Goal: Task Accomplishment & Management: Complete application form

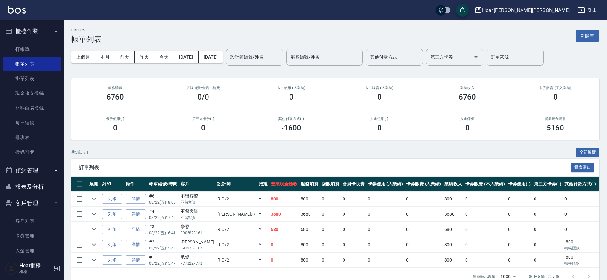
scroll to position [5, 0]
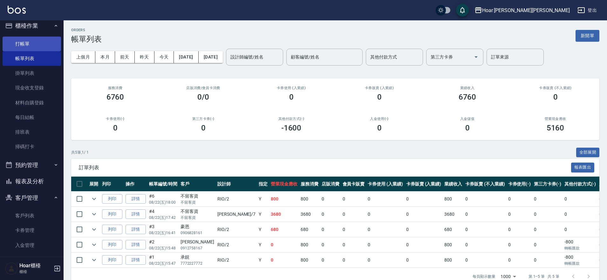
click at [22, 43] on link "打帳單" at bounding box center [32, 44] width 59 height 15
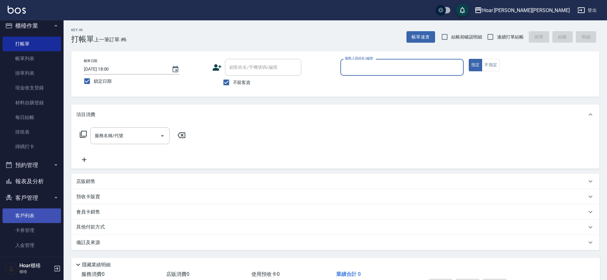
click at [35, 222] on link "客戶列表" at bounding box center [32, 215] width 59 height 15
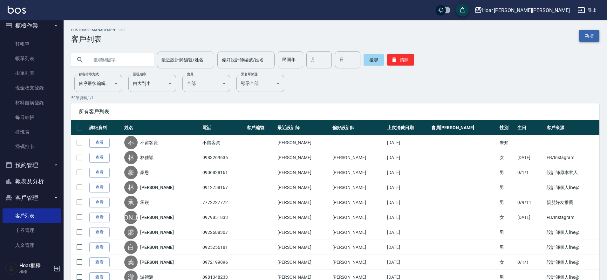
click at [586, 34] on link "新增" at bounding box center [589, 36] width 20 height 12
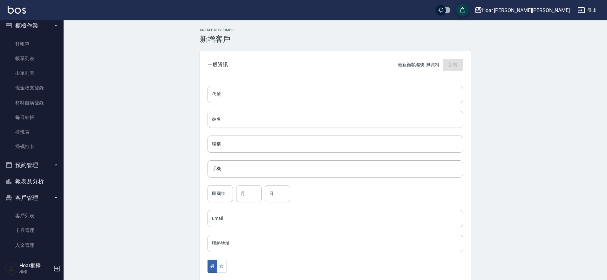
click at [287, 115] on input "姓名" at bounding box center [336, 119] width 256 height 17
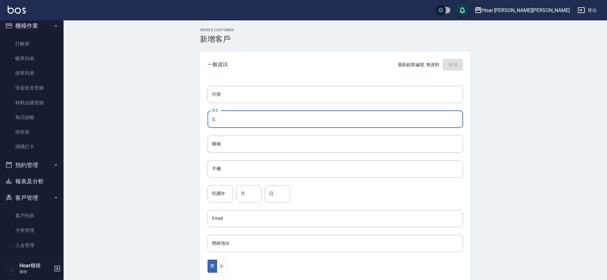
type input "5"
type input "ㄓ"
type input "[PERSON_NAME]"
click at [238, 164] on input "手機" at bounding box center [336, 168] width 256 height 17
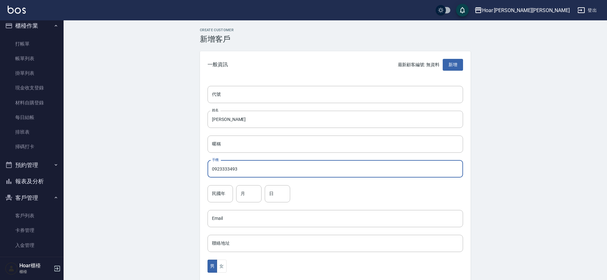
type input "0923333493"
click at [207, 198] on div "代號 代號 姓名 [PERSON_NAME] 姓名 暱稱 暱稱 手機 0923333493 手機 民國年 民國年 月 月 日 日 Email Email 聯絡…" at bounding box center [335, 232] width 271 height 309
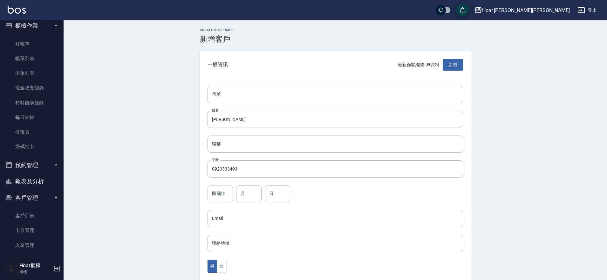
click at [209, 198] on input "民國年" at bounding box center [220, 193] width 25 height 17
type input "85"
click at [248, 197] on input "月" at bounding box center [248, 193] width 25 height 17
type input "5"
click at [287, 192] on input "日" at bounding box center [277, 193] width 25 height 17
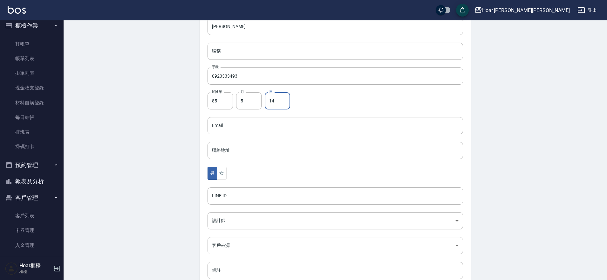
scroll to position [107, 0]
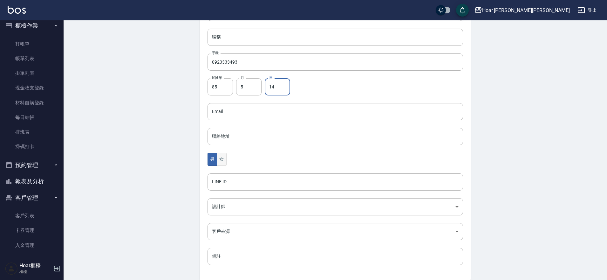
type input "14"
click at [223, 163] on button "女" at bounding box center [222, 159] width 10 height 13
click at [235, 207] on body "Hoar [PERSON_NAME][PERSON_NAME] 登出 櫃檯作業 打帳單 帳單列表 掛單列表 現金收支登錄 材料自購登錄 每日結帳 排班表 掃碼…" at bounding box center [305, 100] width 610 height 414
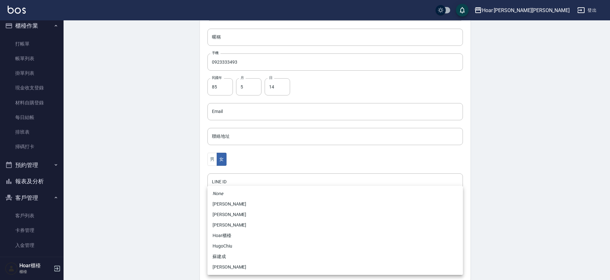
click at [221, 269] on li "[PERSON_NAME]" at bounding box center [336, 267] width 256 height 10
type input "ca54d0d9-00fe-490f-ba6a-72a5339bf885"
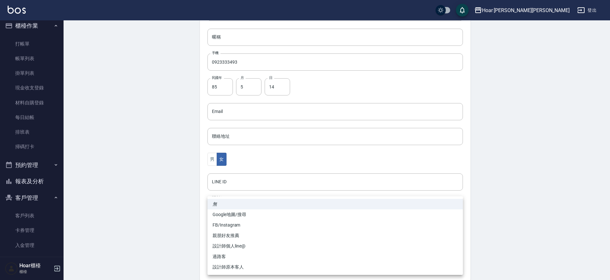
click at [236, 235] on body "Hoar [PERSON_NAME][PERSON_NAME] 登出 櫃檯作業 打帳單 帳單列表 掛單列表 現金收支登錄 材料自購登錄 每日結帳 排班表 掃碼…" at bounding box center [305, 100] width 610 height 414
click at [238, 224] on li "FB/Instagram" at bounding box center [336, 225] width 256 height 10
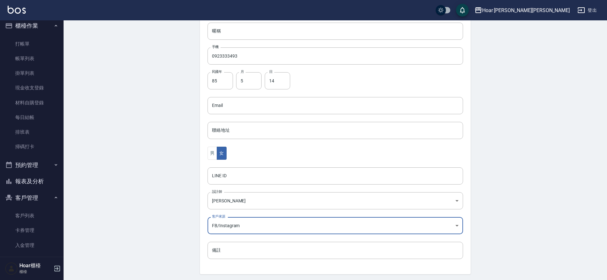
scroll to position [110, 0]
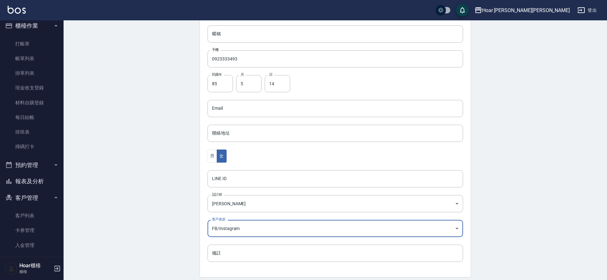
click at [242, 230] on body "Hoar [PERSON_NAME][PERSON_NAME] 登出 櫃檯作業 打帳單 帳單列表 掛單列表 現金收支登錄 材料自購登錄 每日結帳 排班表 掃碼…" at bounding box center [303, 97] width 607 height 414
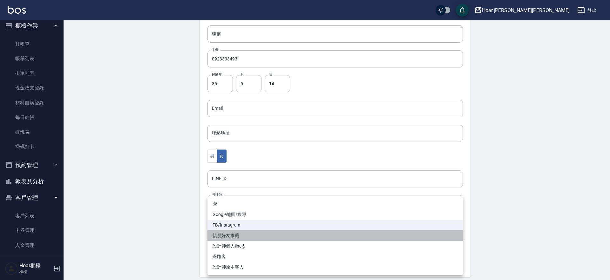
click at [229, 237] on li "親朋好友推薦" at bounding box center [336, 235] width 256 height 10
type input "親朋好友推薦"
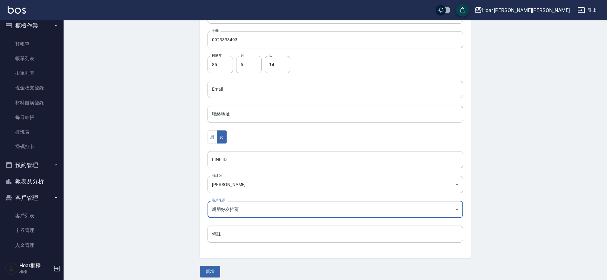
scroll to position [134, 0]
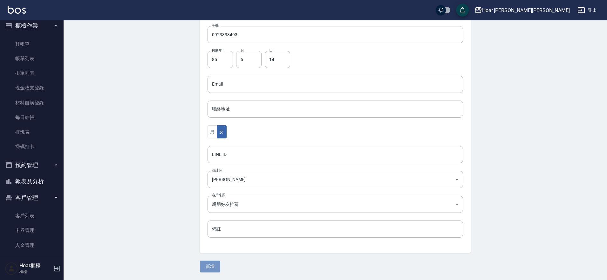
drag, startPoint x: 215, startPoint y: 265, endPoint x: 217, endPoint y: 262, distance: 4.0
click at [217, 262] on button "新增" at bounding box center [210, 266] width 20 height 12
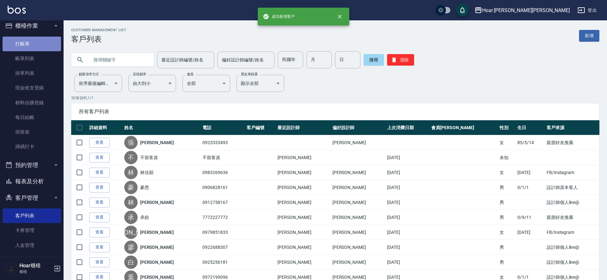
click at [35, 44] on link "打帳單" at bounding box center [32, 44] width 59 height 15
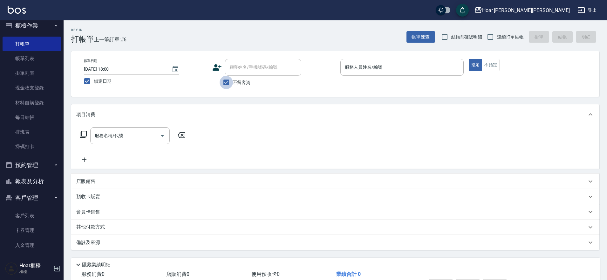
drag, startPoint x: 229, startPoint y: 82, endPoint x: 258, endPoint y: 63, distance: 34.7
click at [231, 80] on input "不留客資" at bounding box center [226, 82] width 13 height 13
checkbox input "false"
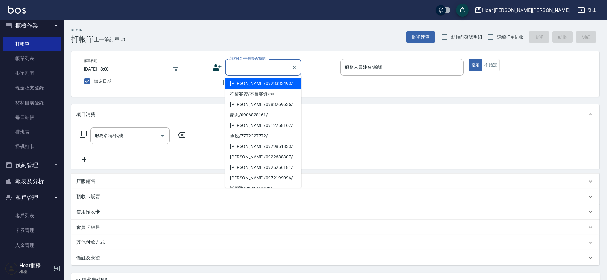
click at [258, 63] on div "顧客姓名/手機號碼/編號 顧客姓名/手機號碼/編號" at bounding box center [263, 67] width 76 height 17
click at [268, 80] on li "[PERSON_NAME]/0923333493/" at bounding box center [263, 83] width 76 height 10
type input "[PERSON_NAME]/0923333493/"
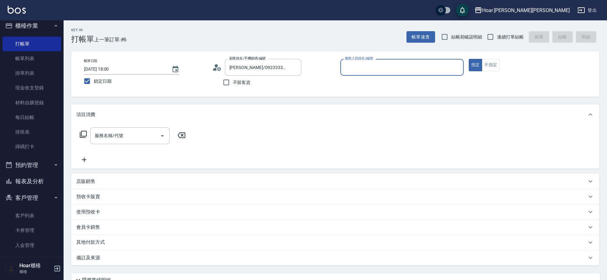
type input "Shami-3"
click at [122, 131] on input "服務名稱/代號" at bounding box center [125, 135] width 64 height 11
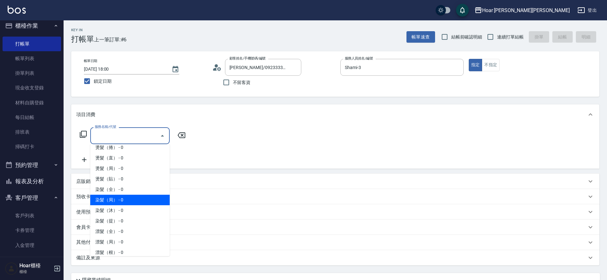
scroll to position [106, 0]
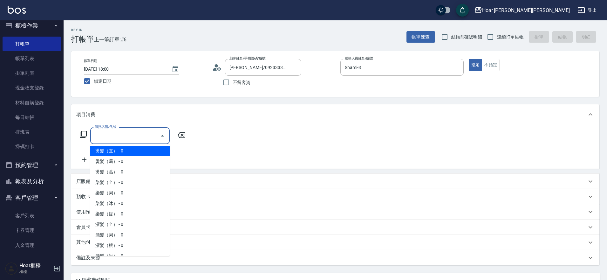
click at [120, 151] on span "燙髮（直） - 0" at bounding box center [129, 151] width 79 height 10
type input "燙髮（直）(302)"
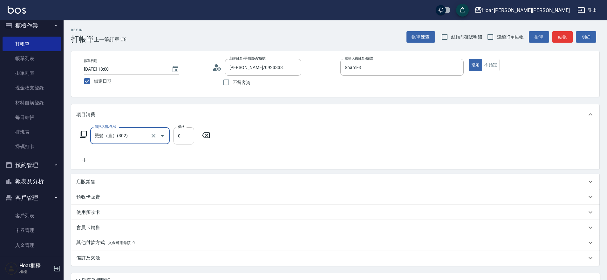
scroll to position [0, 0]
click at [187, 135] on input "0" at bounding box center [184, 135] width 21 height 17
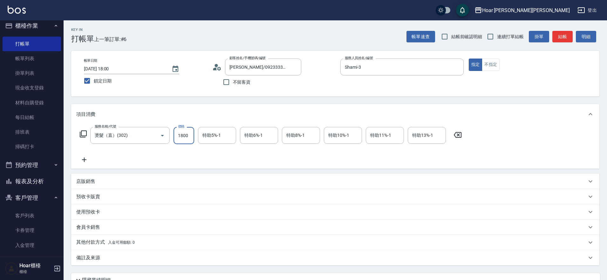
type input "1800"
click at [83, 159] on icon at bounding box center [84, 160] width 16 height 8
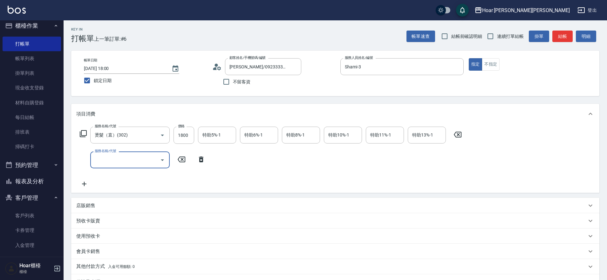
scroll to position [1, 0]
click at [139, 164] on input "服務名稱/代號" at bounding box center [125, 159] width 64 height 11
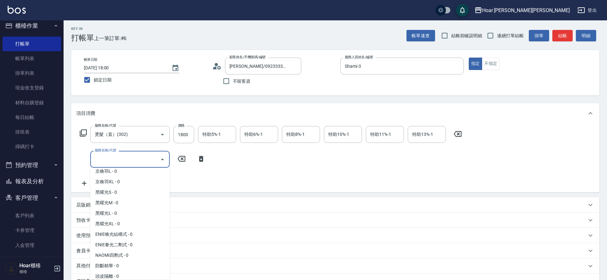
scroll to position [249, 0]
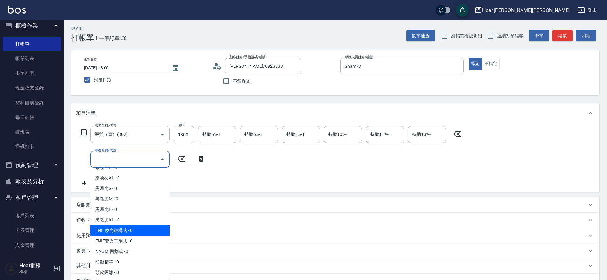
click at [119, 233] on span "ENIE喚光結構式 - 0" at bounding box center [129, 230] width 79 height 10
type input "ENIE喚光結構式(609)"
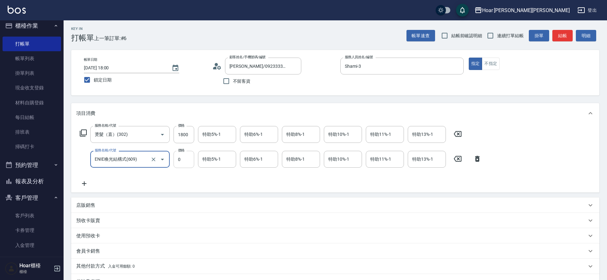
click at [185, 162] on input "0" at bounding box center [184, 159] width 21 height 17
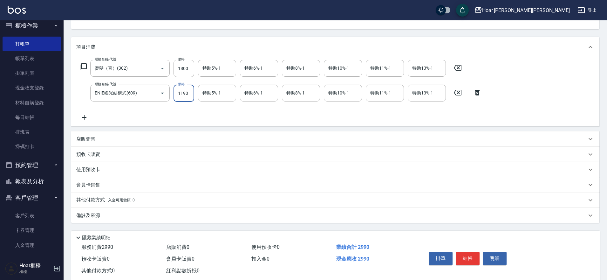
scroll to position [82, 0]
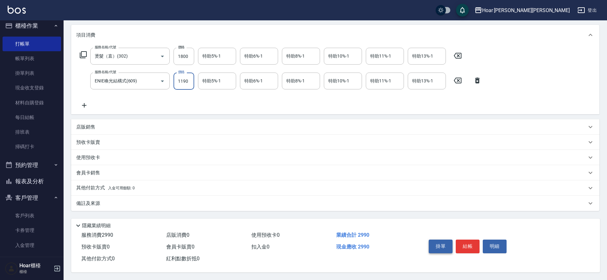
type input "1190"
click at [438, 245] on button "掛單" at bounding box center [441, 245] width 24 height 13
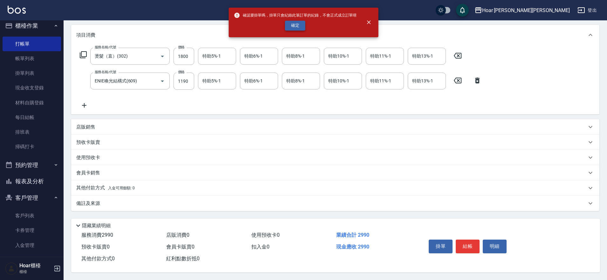
click at [302, 29] on button "確定" at bounding box center [295, 26] width 20 height 10
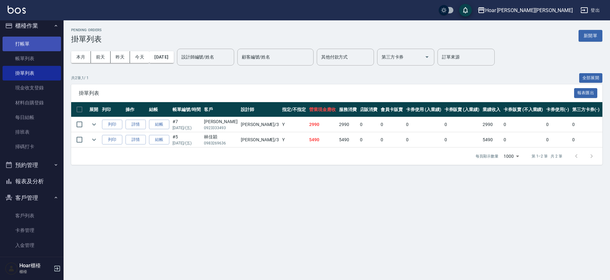
click at [22, 43] on link "打帳單" at bounding box center [32, 44] width 59 height 15
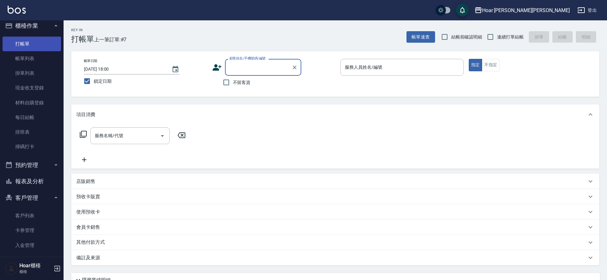
scroll to position [0, 0]
